Goal: Transaction & Acquisition: Purchase product/service

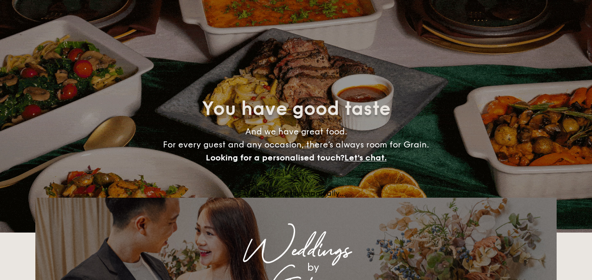
select select
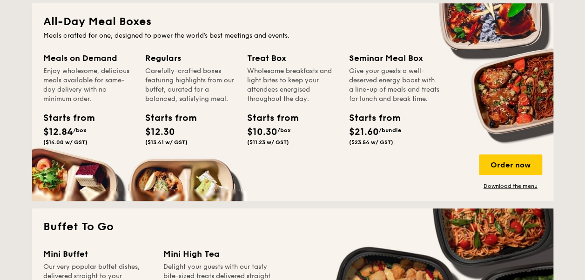
scroll to position [419, 0]
click at [499, 166] on div "Order now" at bounding box center [510, 165] width 63 height 20
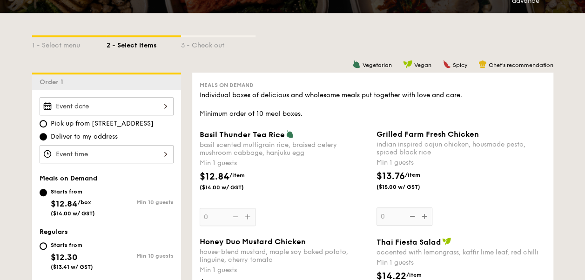
scroll to position [140, 0]
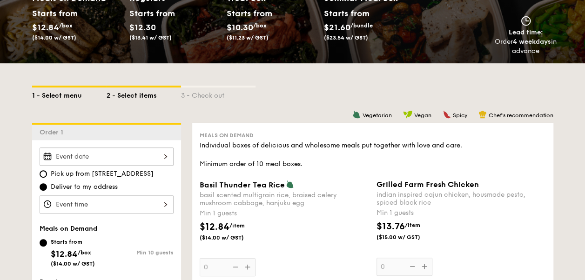
click at [64, 92] on div "1 - Select menu" at bounding box center [69, 94] width 75 height 13
select select
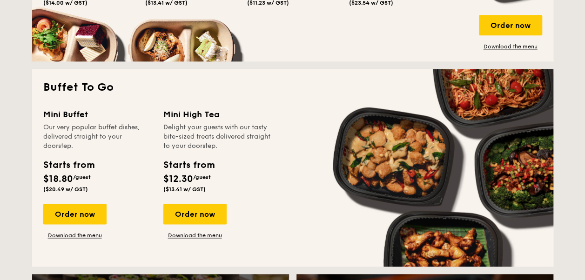
scroll to position [373, 0]
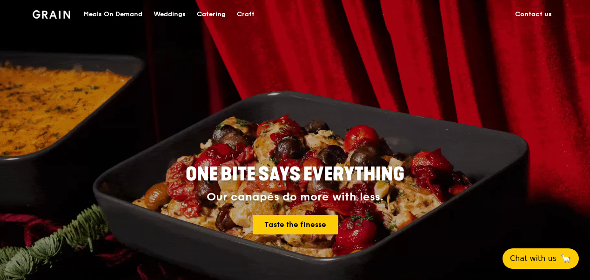
click at [137, 14] on div "Meals On Demand" at bounding box center [112, 14] width 59 height 28
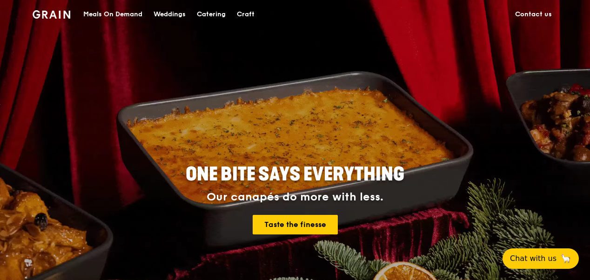
click at [121, 16] on div "Meals On Demand" at bounding box center [112, 14] width 59 height 28
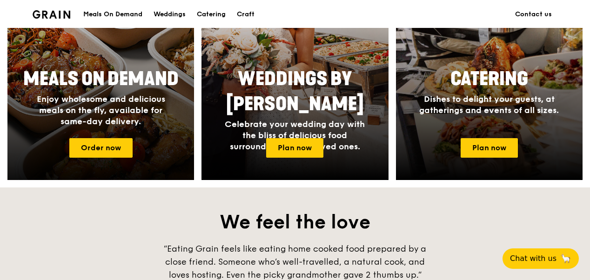
scroll to position [466, 0]
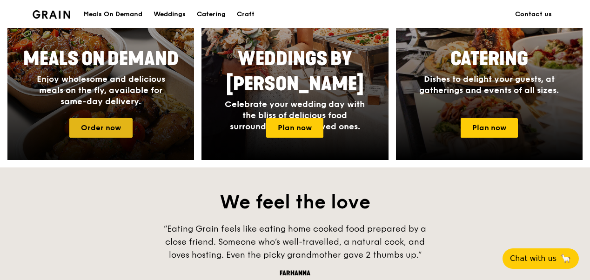
click at [118, 131] on link "Order now" at bounding box center [100, 128] width 63 height 20
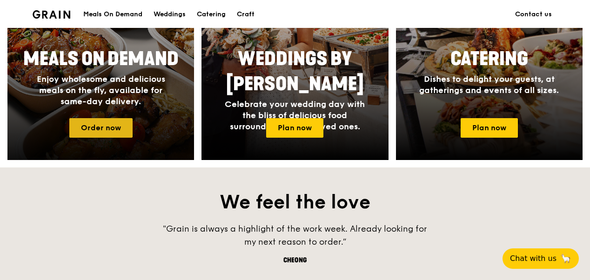
click at [103, 128] on link "Order now" at bounding box center [100, 128] width 63 height 20
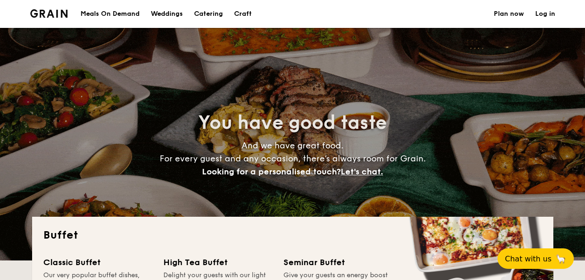
select select
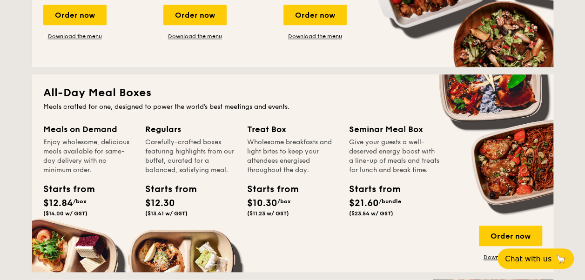
scroll to position [419, 0]
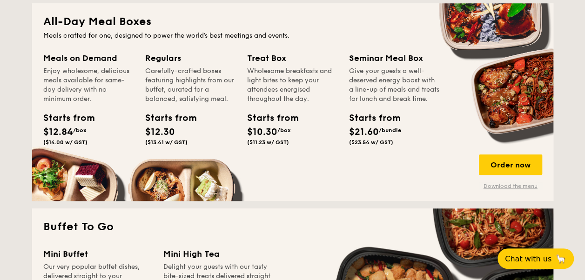
click at [507, 188] on link "Download the menu" at bounding box center [510, 186] width 63 height 7
click at [495, 167] on div "Order now" at bounding box center [510, 165] width 63 height 20
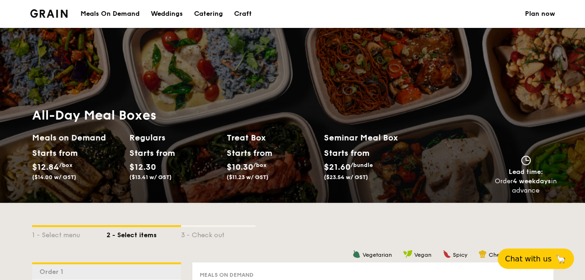
scroll to position [326, 0]
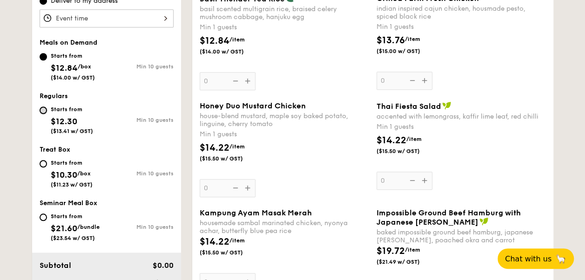
click at [45, 107] on input "Starts from $12.30 ($13.41 w/ GST) Min 10 guests" at bounding box center [43, 110] width 7 height 7
radio input "true"
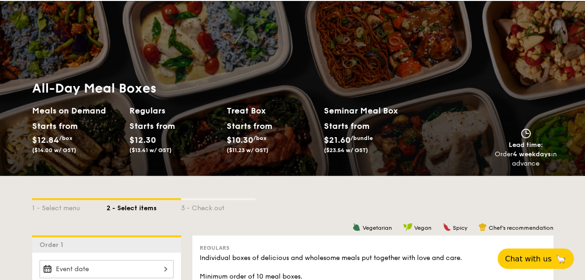
scroll to position [0, 0]
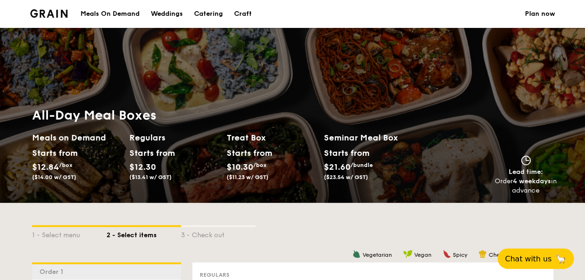
select select
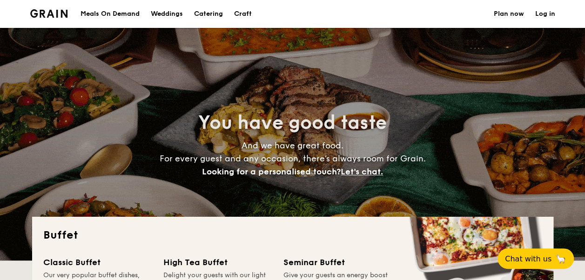
scroll to position [1231, 0]
select select
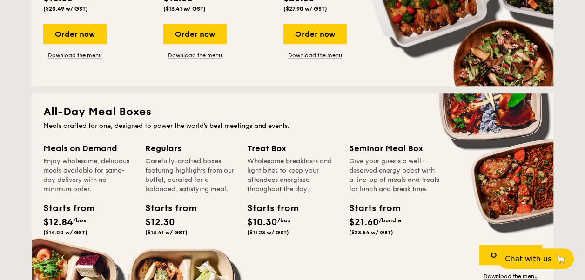
scroll to position [419, 0]
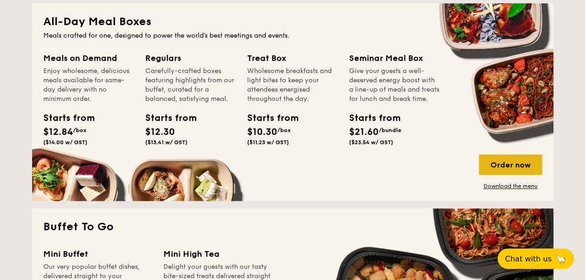
click at [518, 163] on div "Order now" at bounding box center [510, 165] width 63 height 20
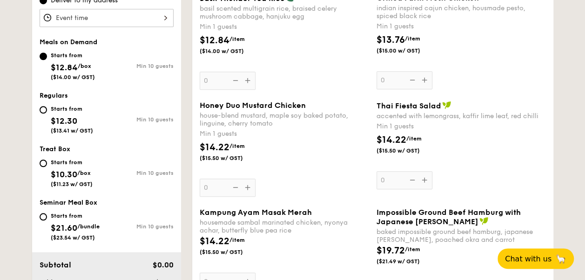
scroll to position [326, 0]
click at [72, 106] on div "Starts from" at bounding box center [72, 109] width 42 height 7
click at [47, 107] on input "Starts from $12.30 ($13.41 w/ GST) Min 10 guests" at bounding box center [43, 110] width 7 height 7
radio input "true"
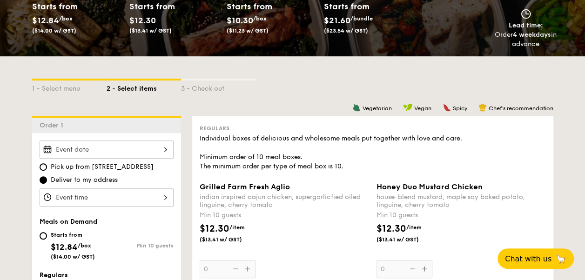
scroll to position [140, 0]
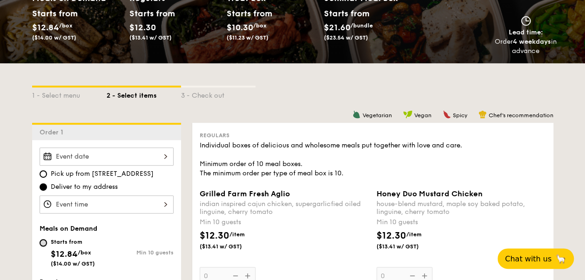
click at [41, 243] on input "Starts from $12.84 /box ($14.00 w/ GST) Min 10 guests" at bounding box center [43, 242] width 7 height 7
radio input "true"
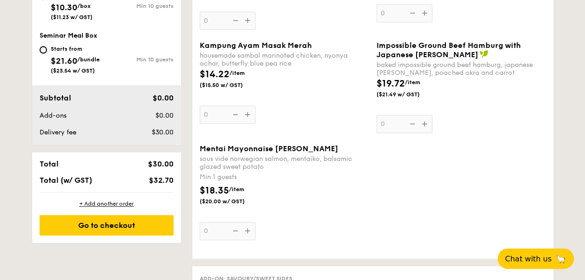
scroll to position [512, 0]
